Goal: Transaction & Acquisition: Purchase product/service

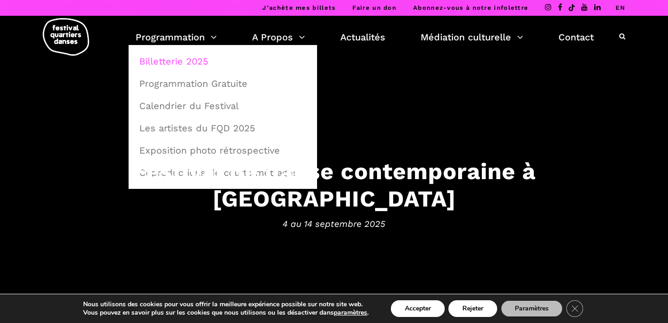
click at [177, 63] on link "Billetterie 2025" at bounding box center [223, 61] width 178 height 21
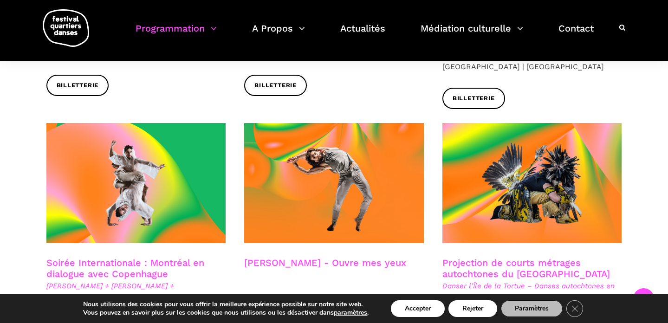
scroll to position [508, 0]
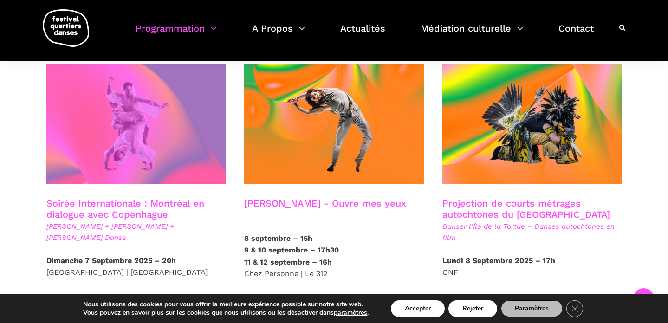
click at [157, 155] on span at bounding box center [136, 124] width 180 height 120
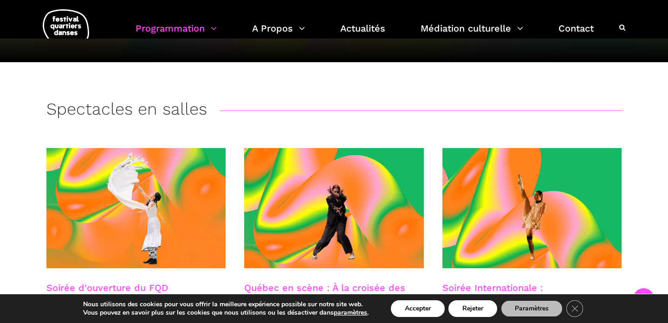
scroll to position [254, 0]
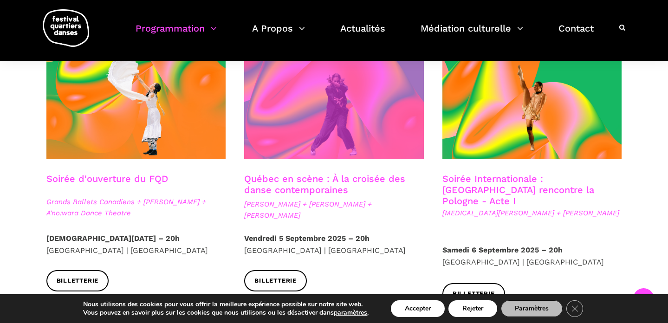
click at [326, 149] on span at bounding box center [334, 99] width 180 height 120
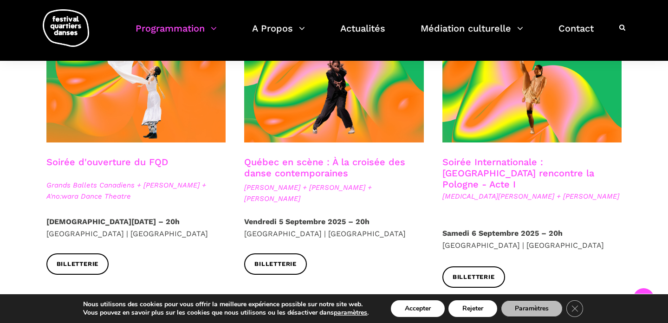
scroll to position [273, 0]
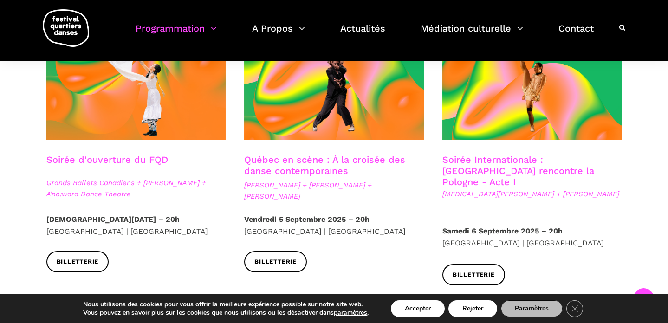
click at [469, 165] on link "Soirée Internationale : Montréal rencontre la Pologne - Acte I" at bounding box center [519, 170] width 152 height 33
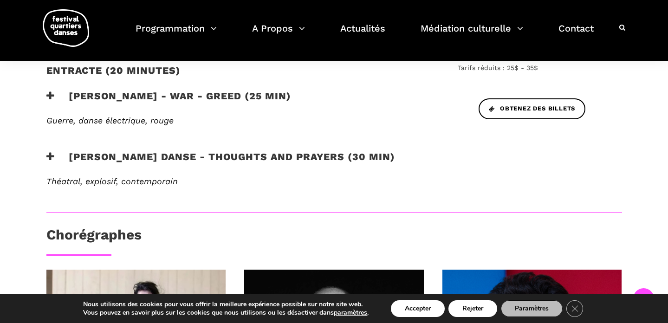
scroll to position [394, 0]
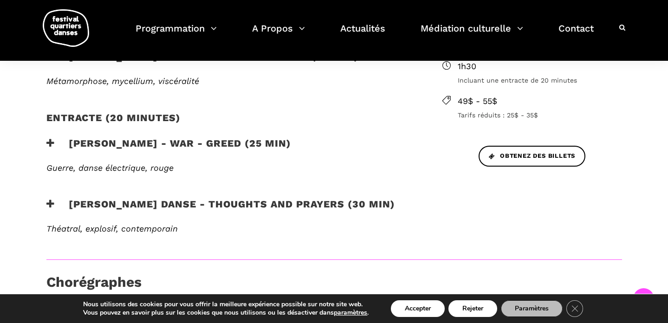
click at [108, 120] on h4 "entracte (20 minutes)" at bounding box center [113, 123] width 134 height 23
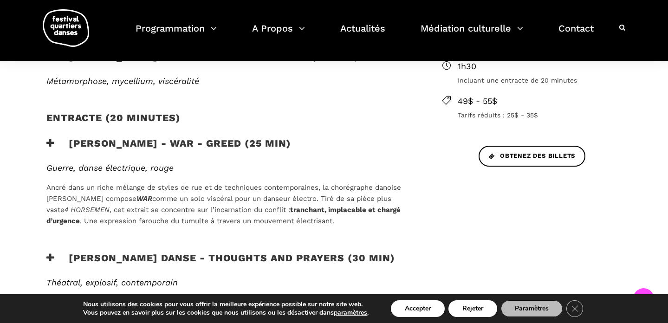
click at [169, 183] on span "Ancré dans un riche mélange de styles de rue et de techniques contemporaines, l…" at bounding box center [223, 193] width 355 height 20
click at [184, 142] on h3 "Lene Boel - WAR - GREED (25 min)" at bounding box center [168, 148] width 245 height 23
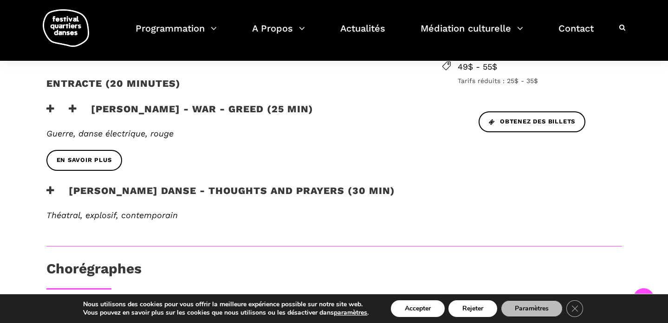
scroll to position [429, 0]
click at [97, 155] on span "En savoir plus" at bounding box center [84, 160] width 55 height 10
click at [156, 184] on h3 "Skeels Danse - Thoughts and Prayers (30 min)" at bounding box center [220, 195] width 349 height 23
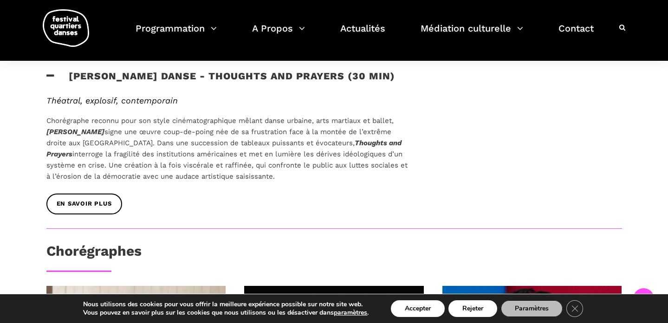
scroll to position [567, 0]
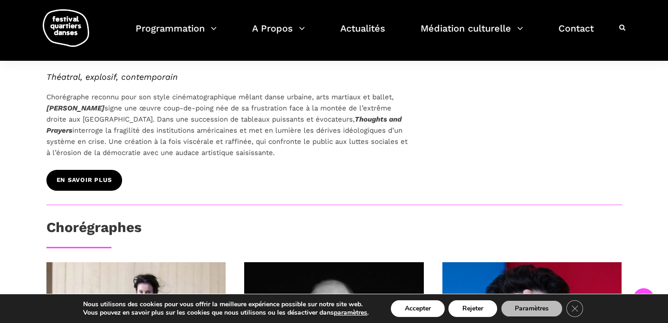
click at [100, 176] on span "En savoir plus" at bounding box center [84, 181] width 55 height 10
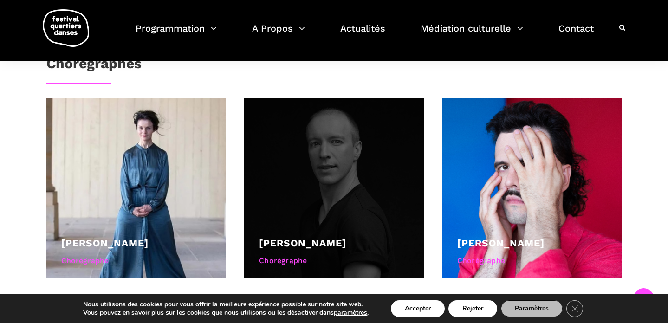
scroll to position [736, 0]
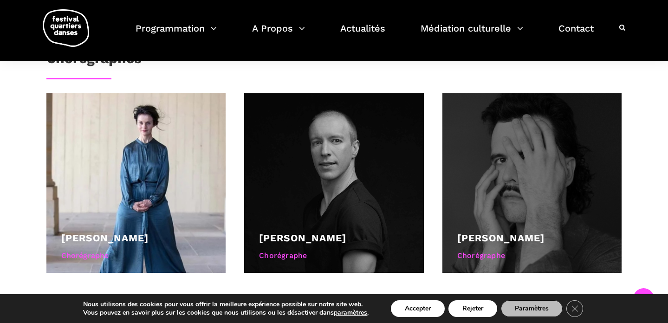
click at [483, 132] on div at bounding box center [533, 183] width 180 height 180
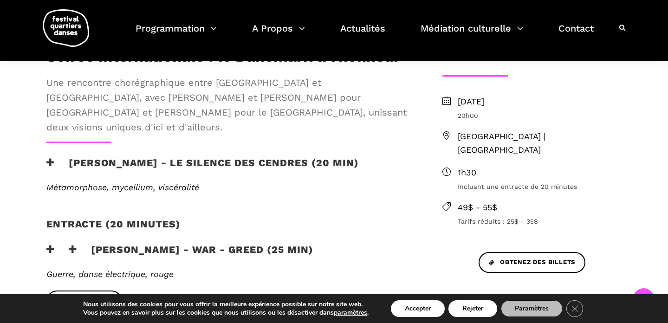
scroll to position [295, 0]
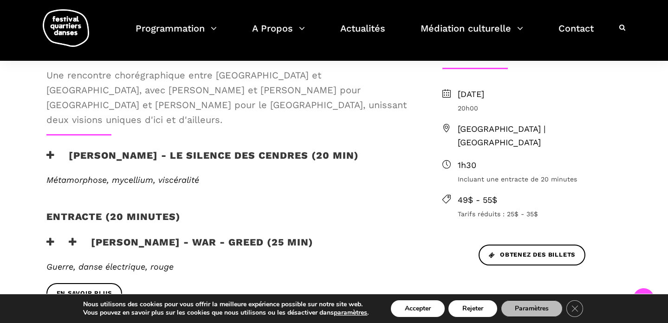
click at [116, 157] on h3 "Charles-Alexis Desgagnés - Le silence des cendres (20 min)" at bounding box center [202, 161] width 312 height 23
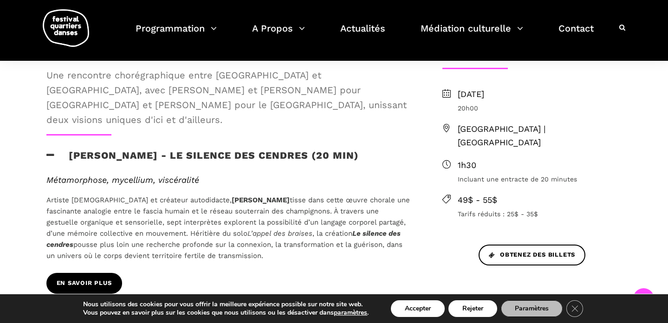
click at [100, 279] on span "En savoir plus" at bounding box center [84, 284] width 55 height 10
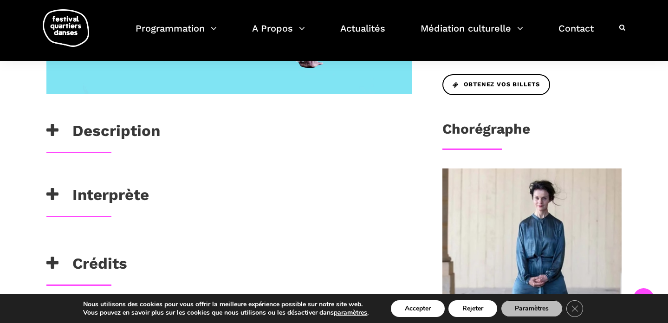
scroll to position [352, 0]
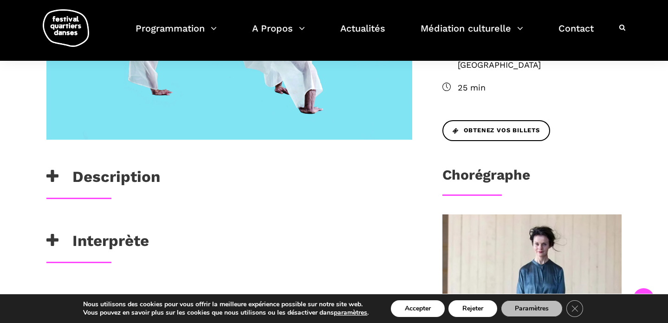
click at [82, 176] on h3 "Description" at bounding box center [103, 179] width 114 height 23
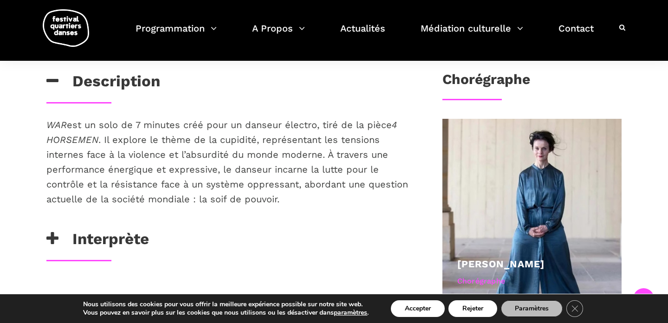
scroll to position [456, 0]
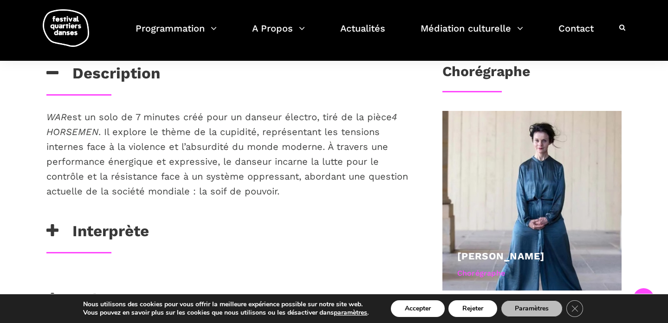
click at [104, 223] on h3 "Interprète" at bounding box center [97, 233] width 103 height 23
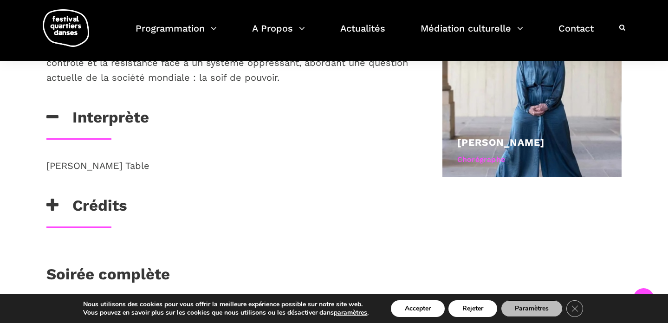
scroll to position [668, 0]
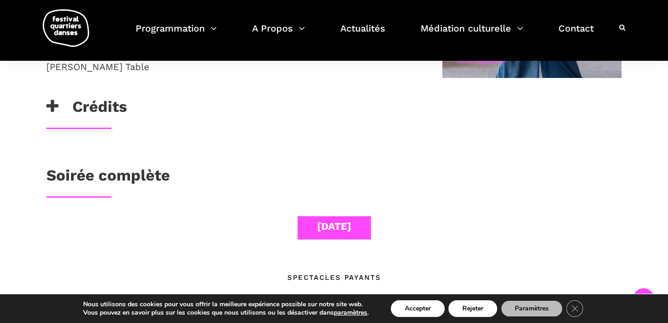
click at [96, 114] on h3 "Crédits" at bounding box center [86, 109] width 81 height 23
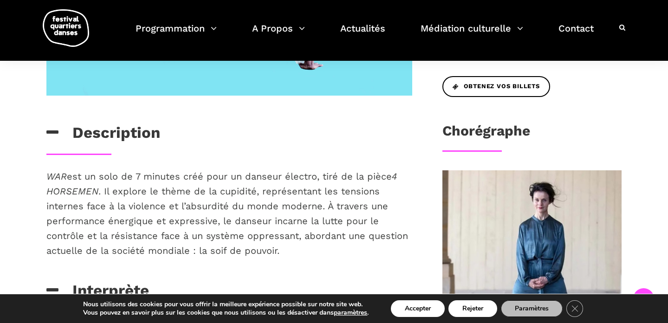
scroll to position [417, 0]
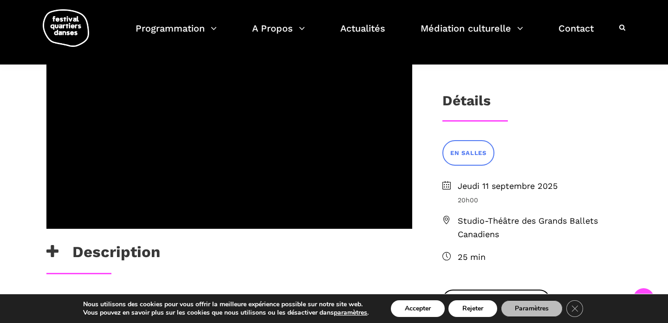
scroll to position [169, 0]
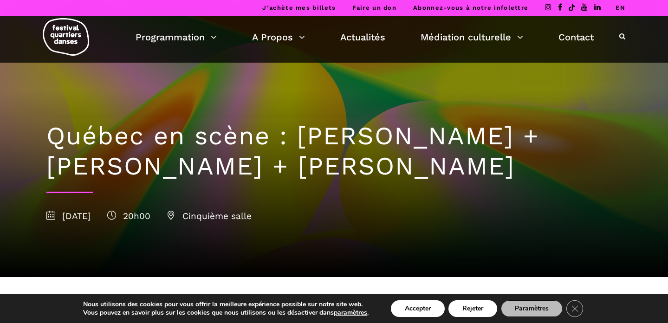
scroll to position [17, 0]
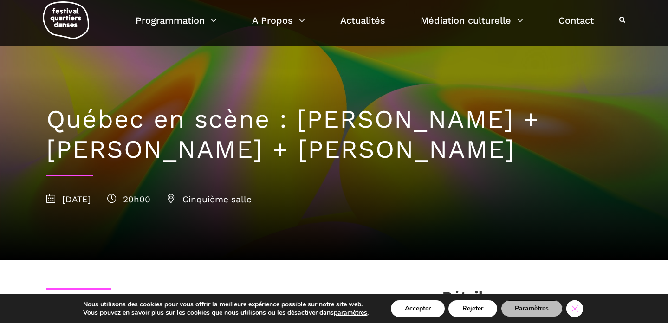
click at [573, 307] on icon "Close GDPR Cookie Banner" at bounding box center [574, 308] width 17 height 14
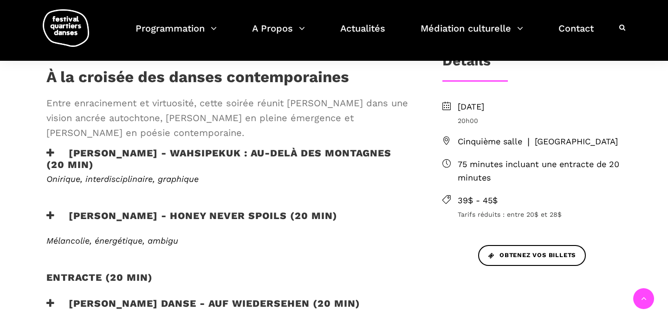
scroll to position [254, 0]
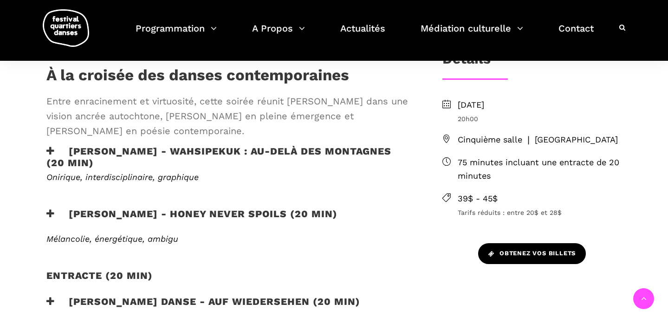
click at [540, 258] on span "Obtenez vos billets" at bounding box center [531, 254] width 87 height 10
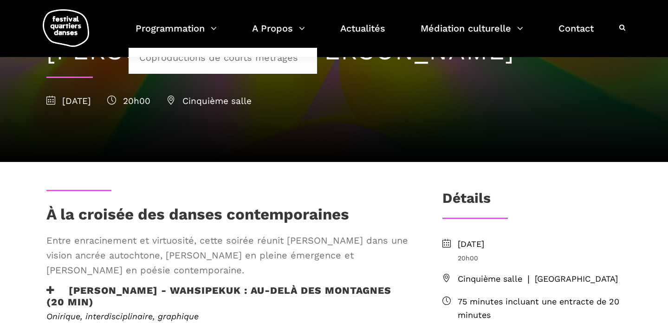
scroll to position [0, 0]
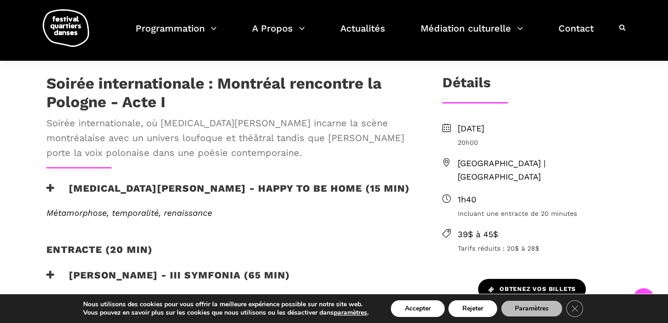
scroll to position [270, 0]
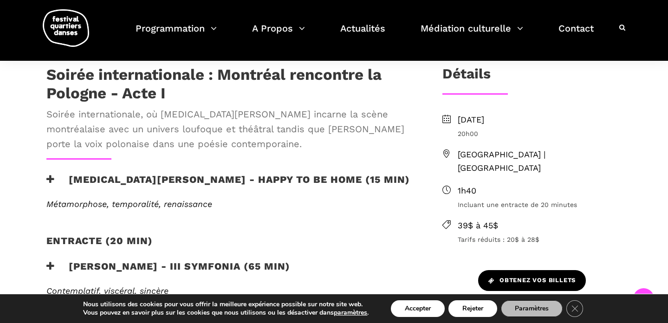
click at [526, 276] on span "Obtenez vos billets" at bounding box center [531, 281] width 87 height 10
